Goal: Transaction & Acquisition: Purchase product/service

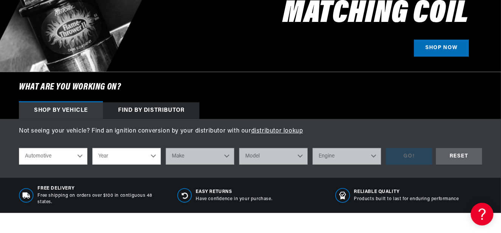
scroll to position [0, 0]
click at [76, 156] on select "Automotive Agricultural Industrial Marine Motorcycle" at bounding box center [53, 156] width 68 height 17
click at [120, 155] on select "Year 2022 2021 2020 2019 2018 2017 2016 2015 2014 2013 2012 2011 2010 2009 2008…" at bounding box center [126, 156] width 68 height 17
select select "2002"
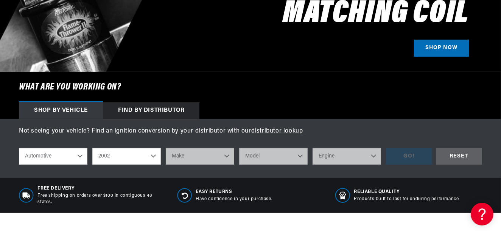
click at [92, 148] on select "Year 2022 2021 2020 2019 2018 2017 2016 2015 2014 2013 2012 2011 2010 2009 2008…" at bounding box center [126, 156] width 68 height 17
select select "2002"
click at [183, 155] on select "Make Avanti Buick Cadillac Chevrolet Dodge Ford GMC Isuzu Jeep Lincoln Mercury …" at bounding box center [200, 156] width 68 height 17
select select "Chevrolet"
click at [166, 148] on select "Make Avanti Buick Cadillac Chevrolet Dodge Ford GMC Isuzu Jeep Lincoln Mercury …" at bounding box center [200, 156] width 68 height 17
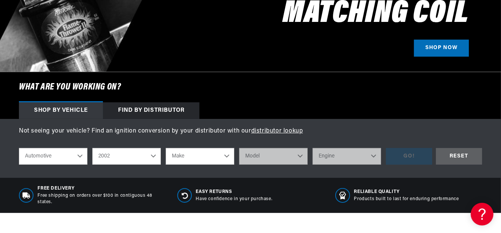
select select "Chevrolet"
click at [272, 157] on select "Model Astro Avalanche 1500 Avalanche 2500 B7 Blazer C1500 C3500HD C6500 Kodiak …" at bounding box center [273, 156] width 68 height 17
select select "Suburban-1500"
click at [239, 148] on select "Model Astro Avalanche 1500 Avalanche 2500 B7 Blazer C1500 C3500HD C6500 Kodiak …" at bounding box center [273, 156] width 68 height 17
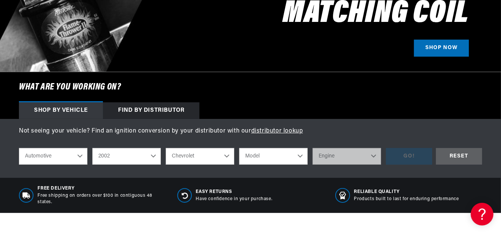
select select "Suburban-1500"
click at [343, 156] on select "Engine 5.3L 5.7L" at bounding box center [346, 156] width 68 height 17
select select "5.3L"
click at [312, 148] on select "Engine 5.3L 5.7L" at bounding box center [346, 156] width 68 height 17
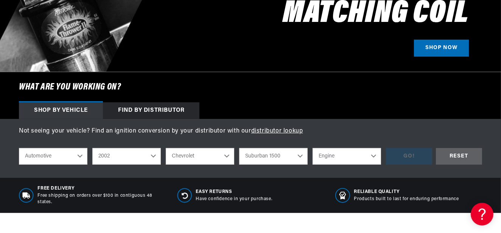
select select "5.3L"
click at [400, 158] on div "GO!" at bounding box center [409, 156] width 46 height 17
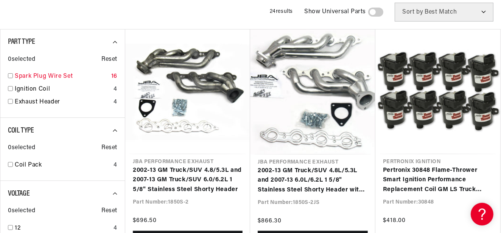
scroll to position [0, 433]
click at [11, 76] on input "checkbox" at bounding box center [10, 75] width 5 height 5
checkbox input "true"
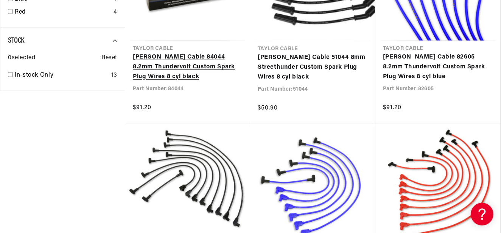
scroll to position [0, 865]
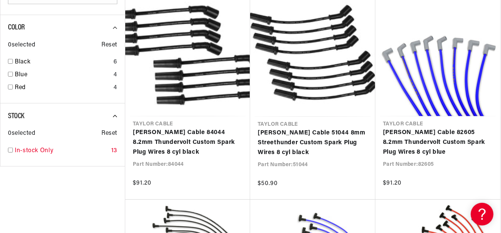
click at [9, 150] on input "checkbox" at bounding box center [10, 150] width 5 height 5
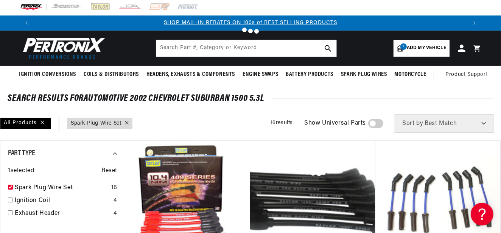
checkbox input "true"
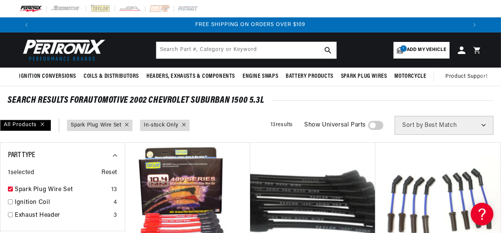
click at [435, 120] on select "Best Match Featured Name, A-Z Name, Z-A Price, Low to High Price, High to Low" at bounding box center [443, 125] width 99 height 19
click at [403, 128] on span "Sort by" at bounding box center [412, 126] width 21 height 6
click at [203, 50] on input "text" at bounding box center [246, 50] width 180 height 17
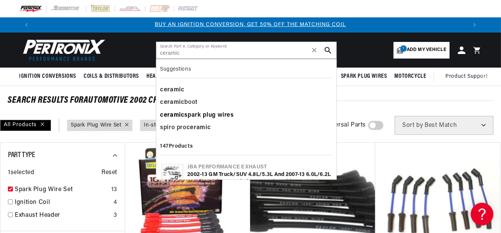
click at [186, 116] on div "ceramic spark plug wires" at bounding box center [246, 115] width 172 height 13
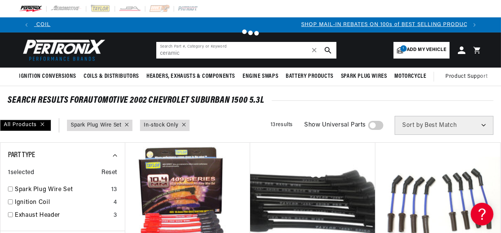
type input "ceramic spark plug wires"
checkbox input "false"
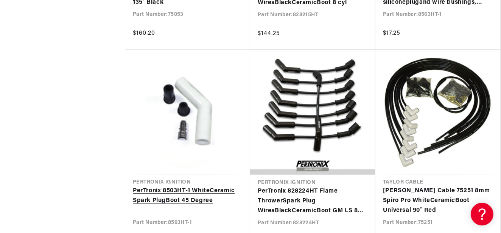
scroll to position [794, 0]
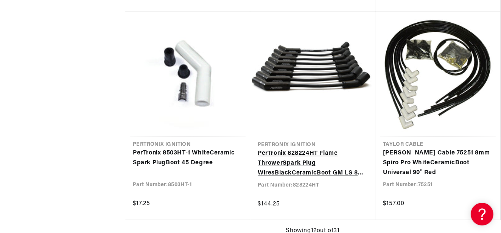
click at [295, 164] on link "PerTronix 828224HT Flame Thrower Spark Plug Wires Black Ceramic Boot GM LS 8 cyl" at bounding box center [313, 163] width 110 height 29
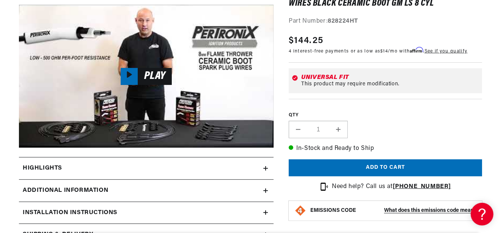
scroll to position [378, 0]
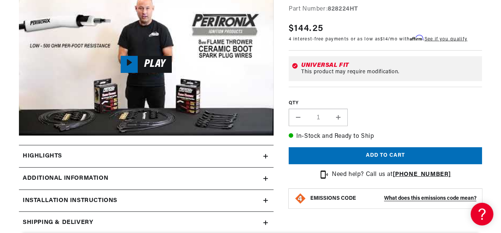
click at [90, 154] on div "Highlights" at bounding box center [141, 157] width 244 height 10
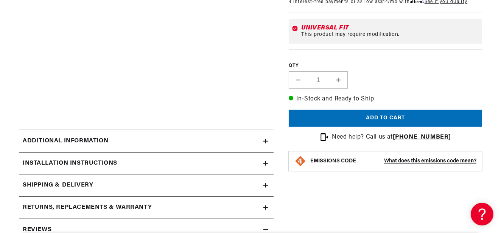
scroll to position [681, 0]
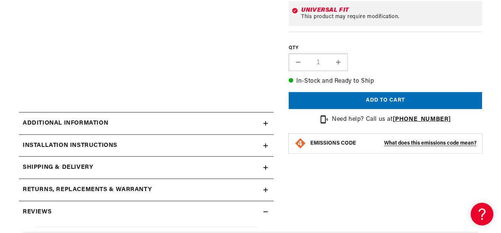
click at [74, 124] on h2 "Additional Information" at bounding box center [65, 124] width 85 height 10
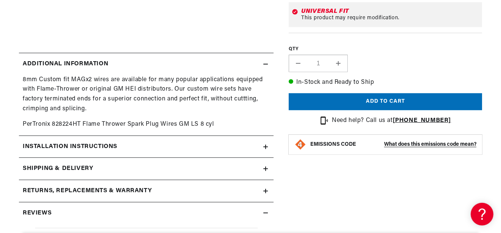
scroll to position [756, 0]
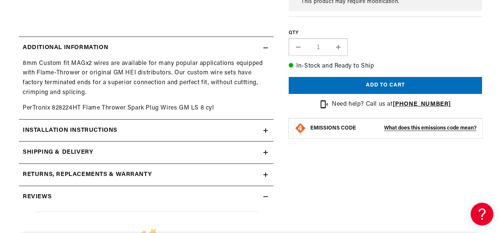
click at [31, 127] on h2 "Installation instructions" at bounding box center [70, 131] width 95 height 10
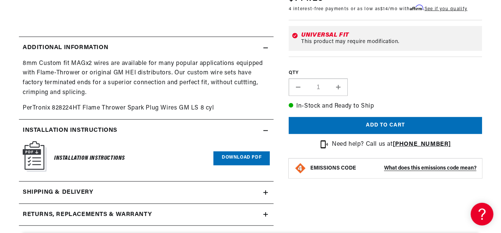
scroll to position [0, 0]
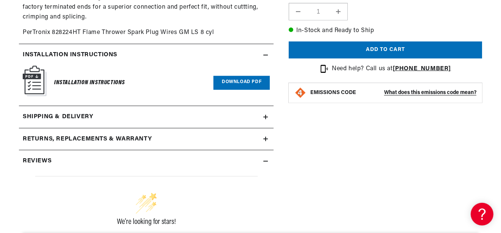
click at [31, 163] on h2 "Reviews" at bounding box center [37, 162] width 29 height 10
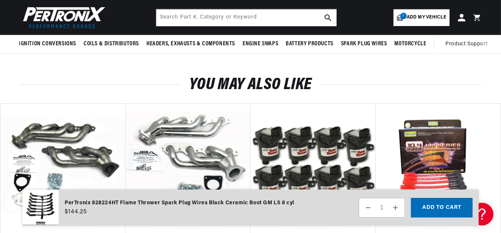
scroll to position [908, 0]
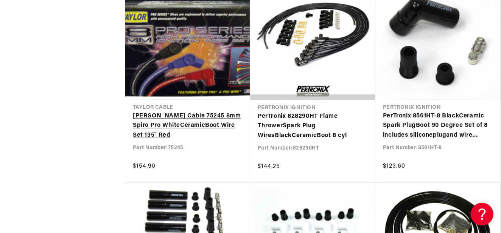
scroll to position [0, 865]
click at [141, 124] on link "Taylor Cable 75245 8mm Spiro Pro White Ceramic Boot Wire Set 135˚ Red" at bounding box center [188, 126] width 110 height 29
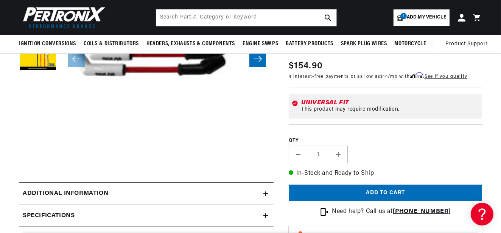
scroll to position [151, 0]
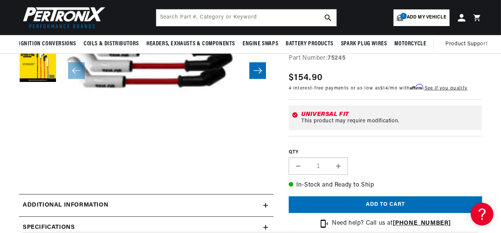
click at [96, 206] on h2 "Additional information" at bounding box center [65, 206] width 85 height 10
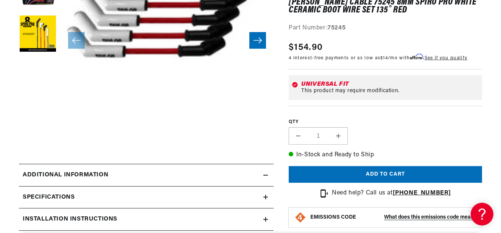
scroll to position [189, 0]
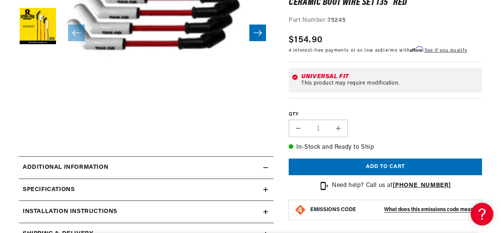
click at [92, 163] on h2 "Additional information" at bounding box center [65, 168] width 85 height 10
click at [91, 166] on h2 "Additional information" at bounding box center [65, 168] width 85 height 10
click at [49, 167] on h2 "Additional information" at bounding box center [65, 168] width 85 height 10
click at [45, 191] on h2 "Specifications" at bounding box center [49, 190] width 52 height 10
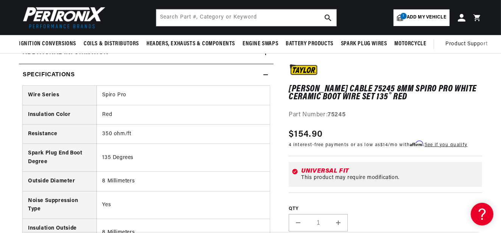
scroll to position [265, 0]
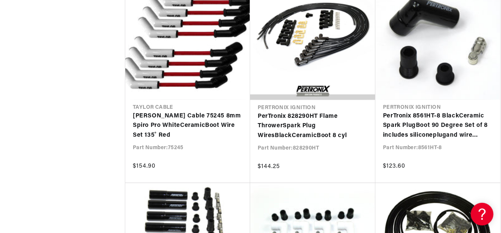
scroll to position [0, 865]
